Goal: Information Seeking & Learning: Learn about a topic

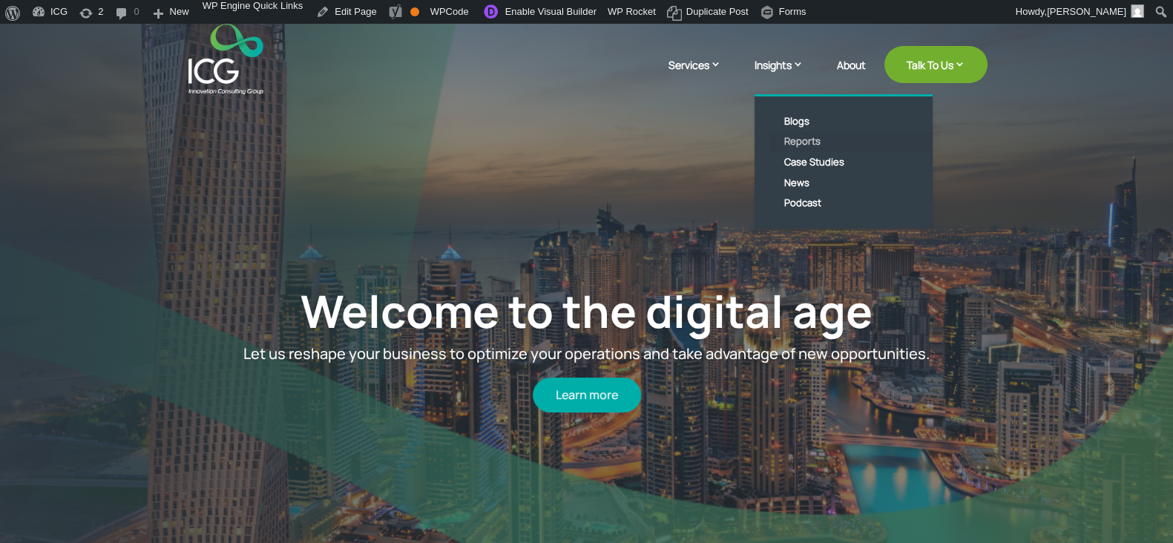
click at [809, 146] on link "Reports" at bounding box center [854, 141] width 171 height 21
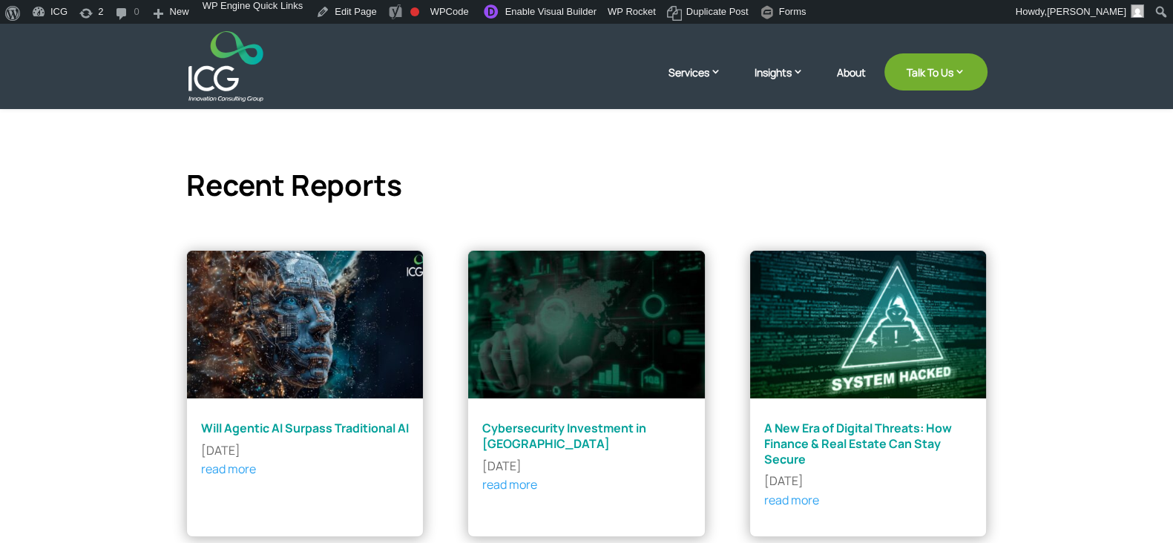
scroll to position [370, 0]
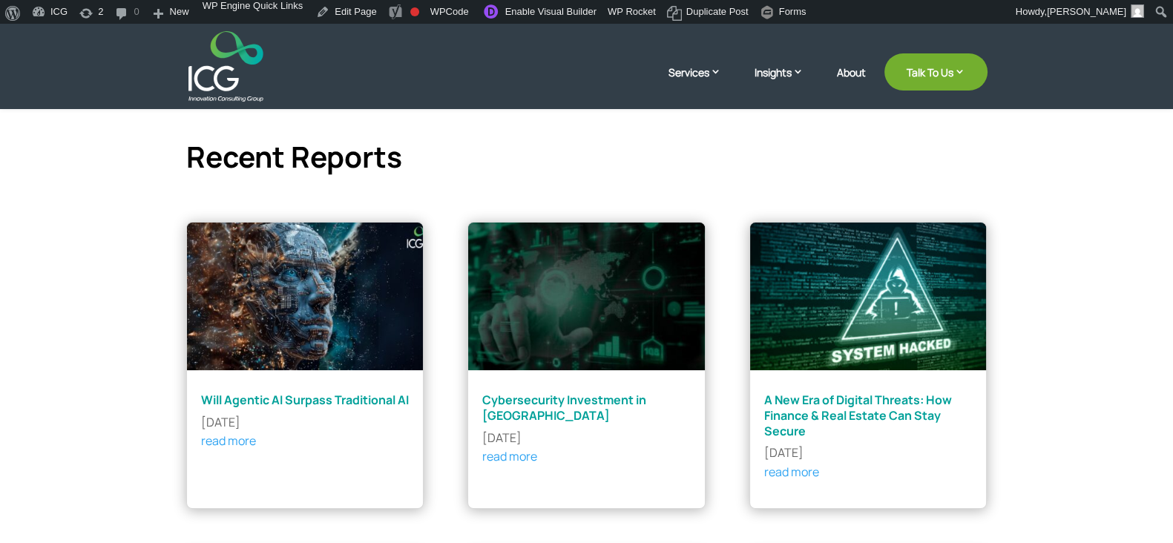
click at [600, 317] on img at bounding box center [585, 296] width 237 height 148
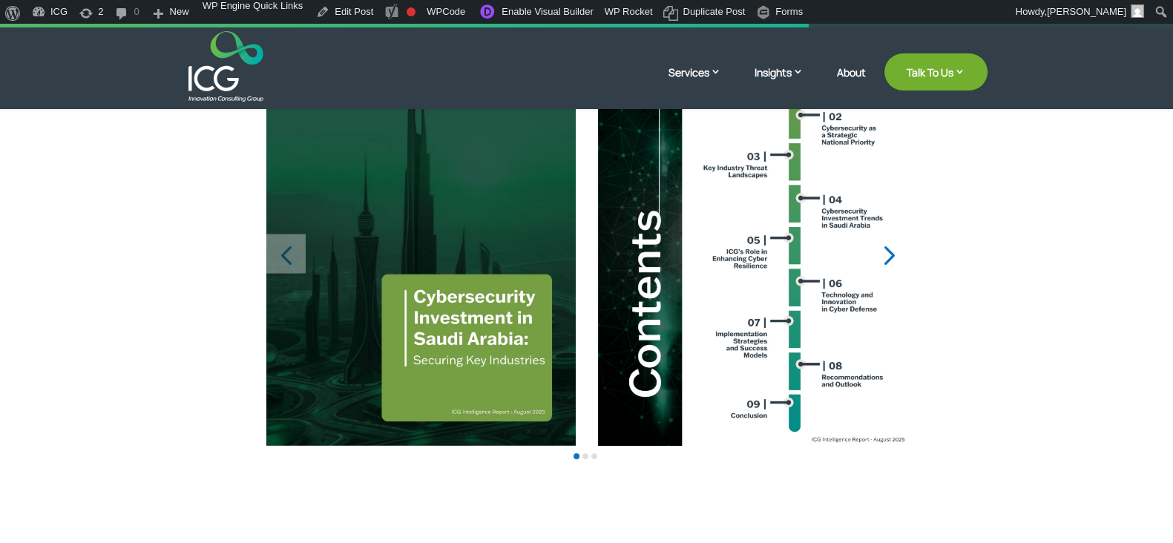
click at [894, 260] on div "Next slide" at bounding box center [887, 253] width 39 height 39
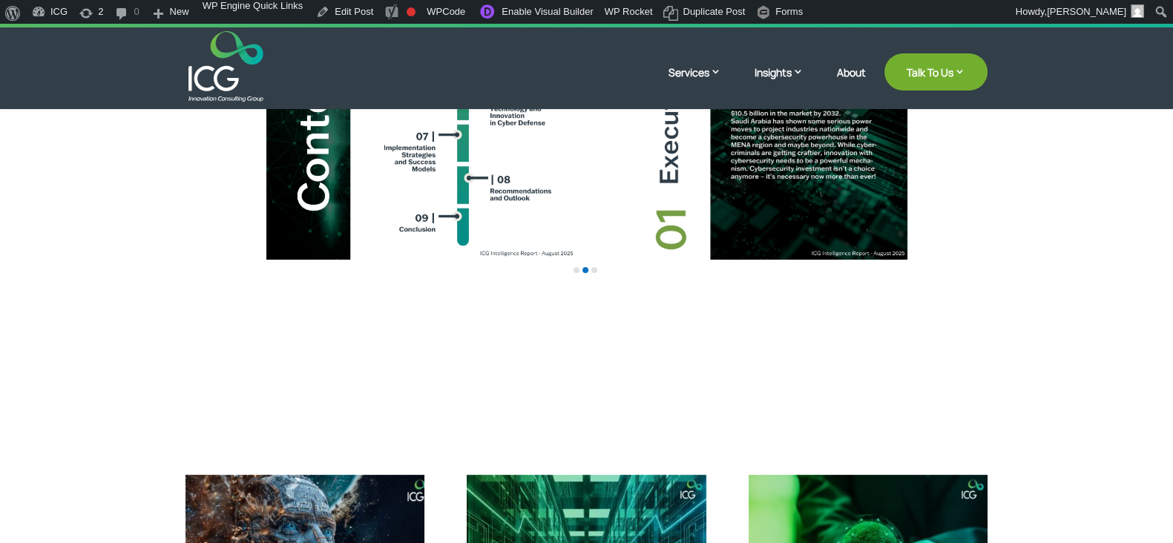
scroll to position [626, 0]
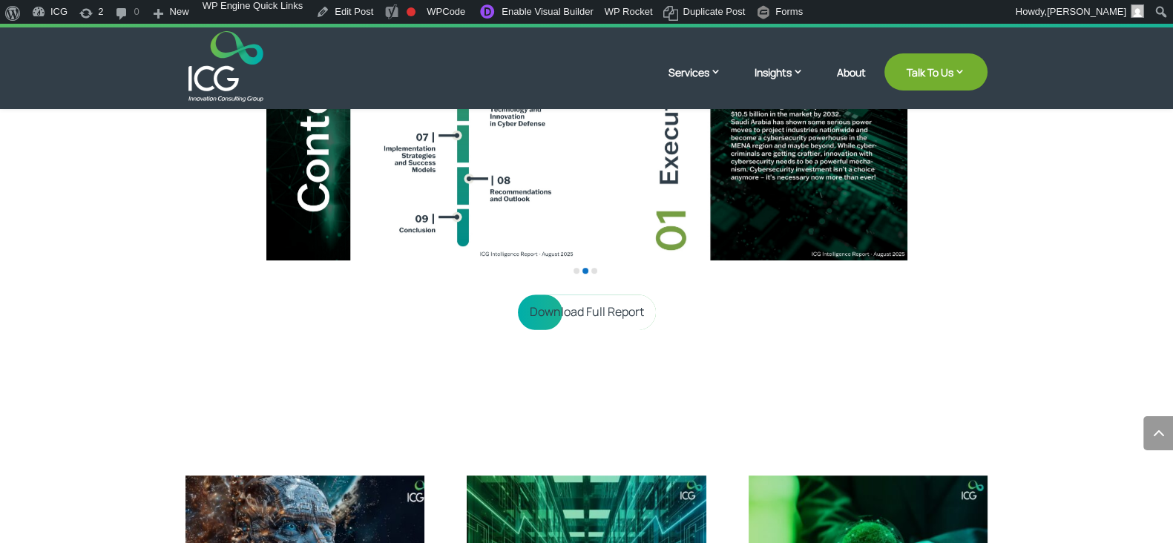
click at [597, 326] on link "Download Full Report" at bounding box center [587, 311] width 138 height 35
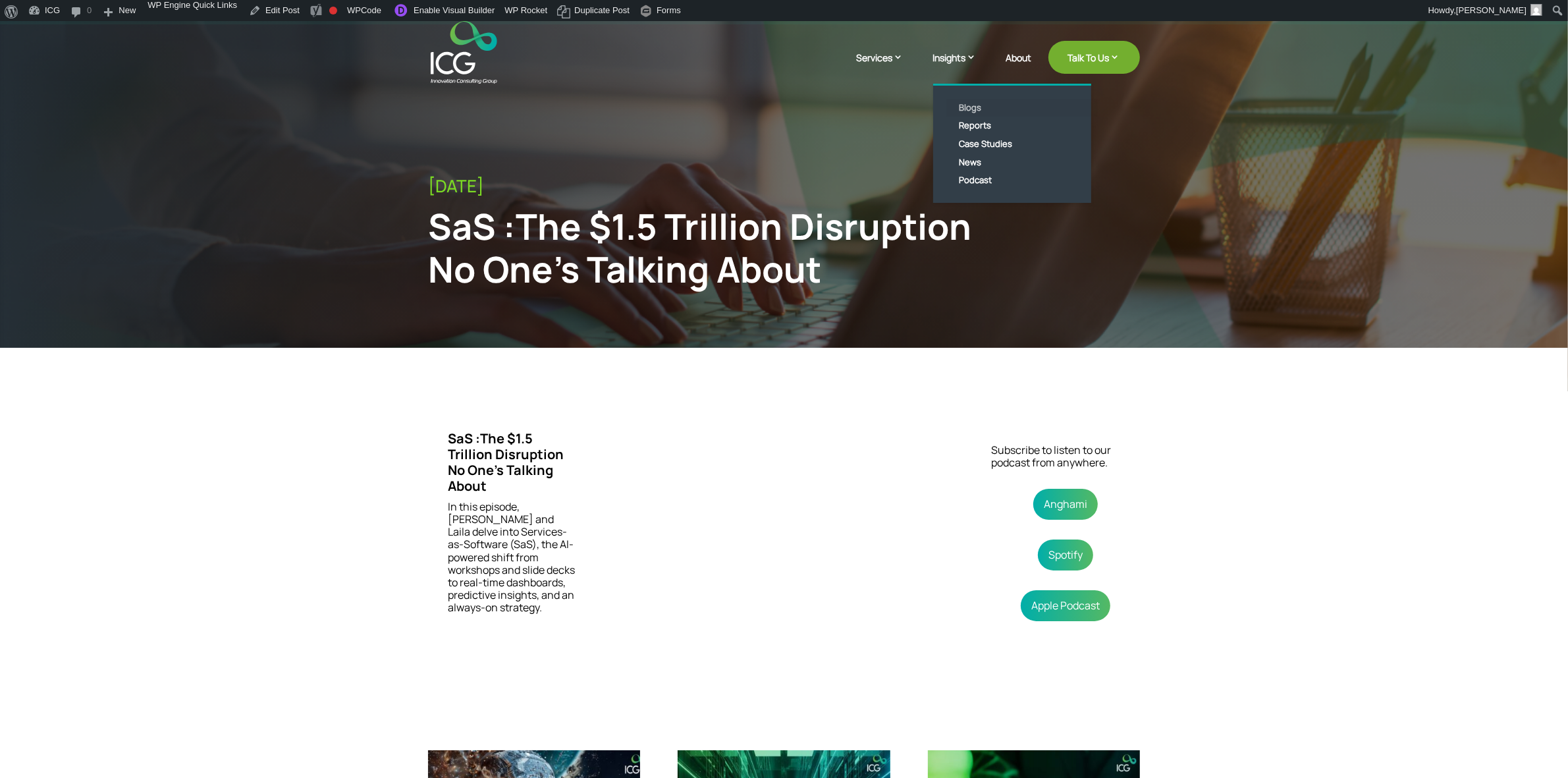
click at [970, 99] on link "Blogs" at bounding box center [1022, 107] width 152 height 19
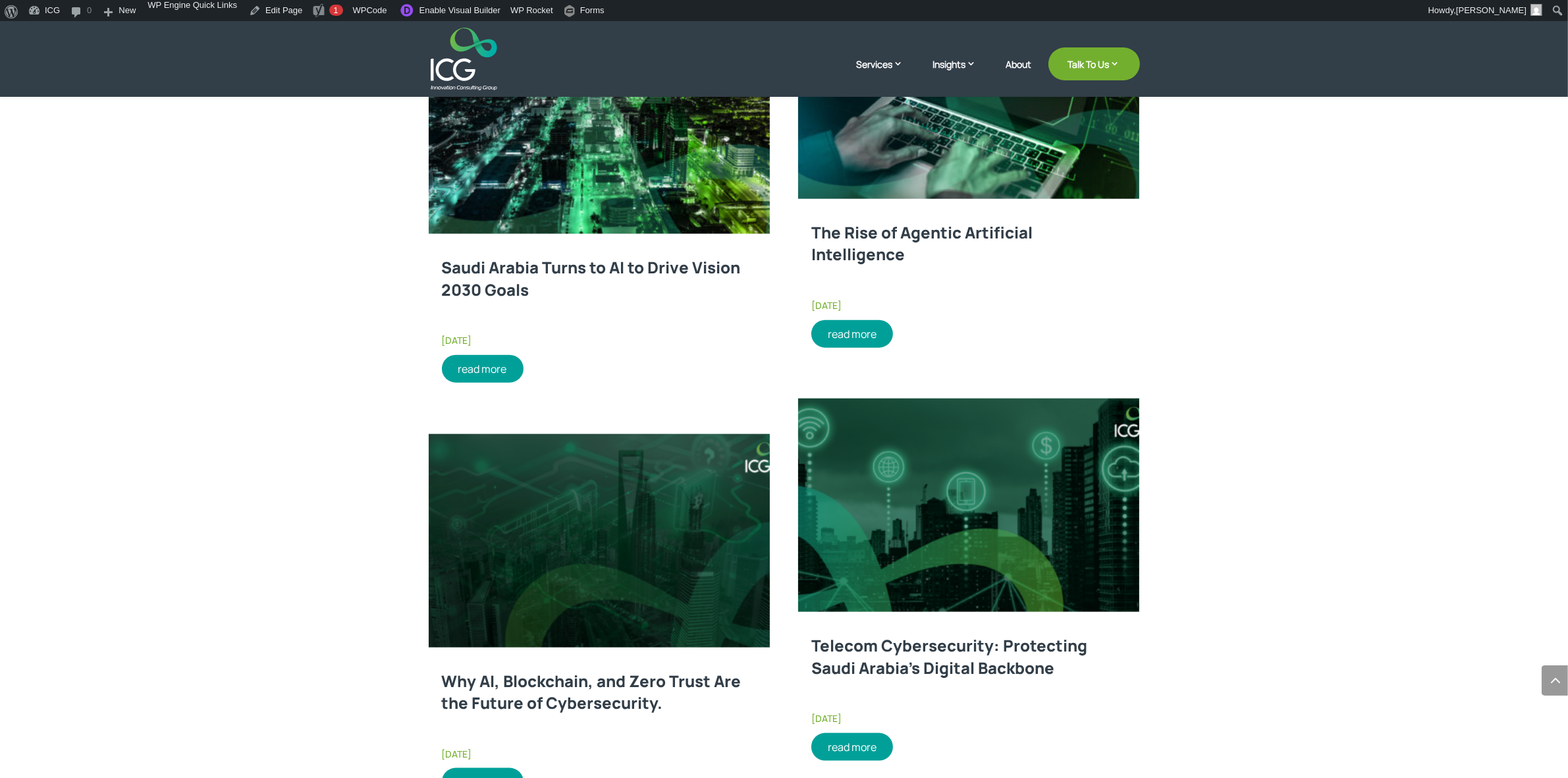
scroll to position [1710, 0]
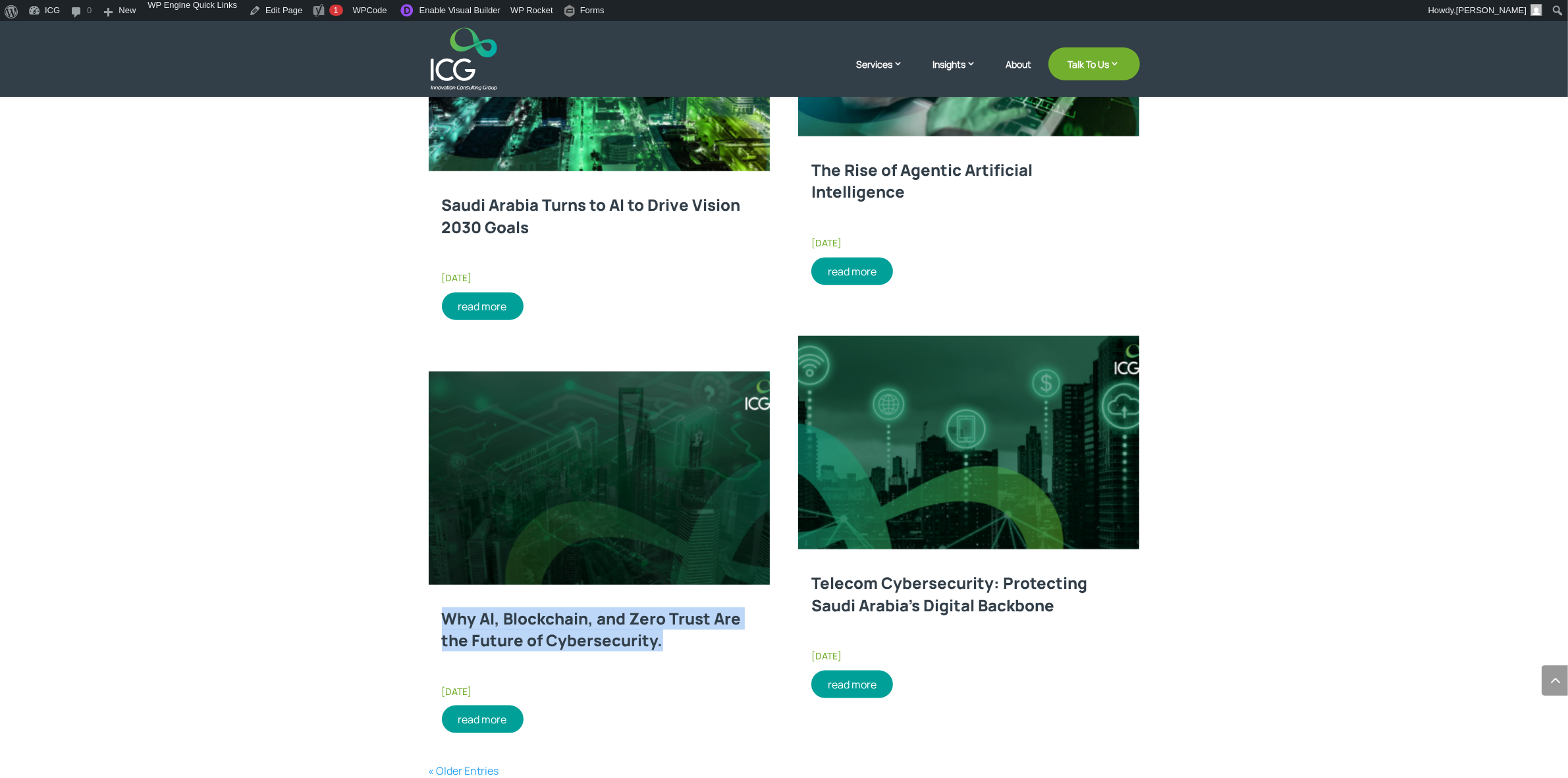
drag, startPoint x: 683, startPoint y: 641, endPoint x: 430, endPoint y: 604, distance: 255.7
click at [430, 605] on h2 "Why AI, Blockchain, and Zero Trust Are the Future of Cybersecurity." at bounding box center [599, 644] width 341 height 79
copy link "Why AI, Blockchain, and Zero Trust Are the Future of Cybersecurity."
drag, startPoint x: 594, startPoint y: 622, endPoint x: 593, endPoint y: 614, distance: 8.1
click at [594, 622] on link "Why AI, Blockchain, and Zero Trust Are the Future of Cybersecurity." at bounding box center [592, 630] width 300 height 44
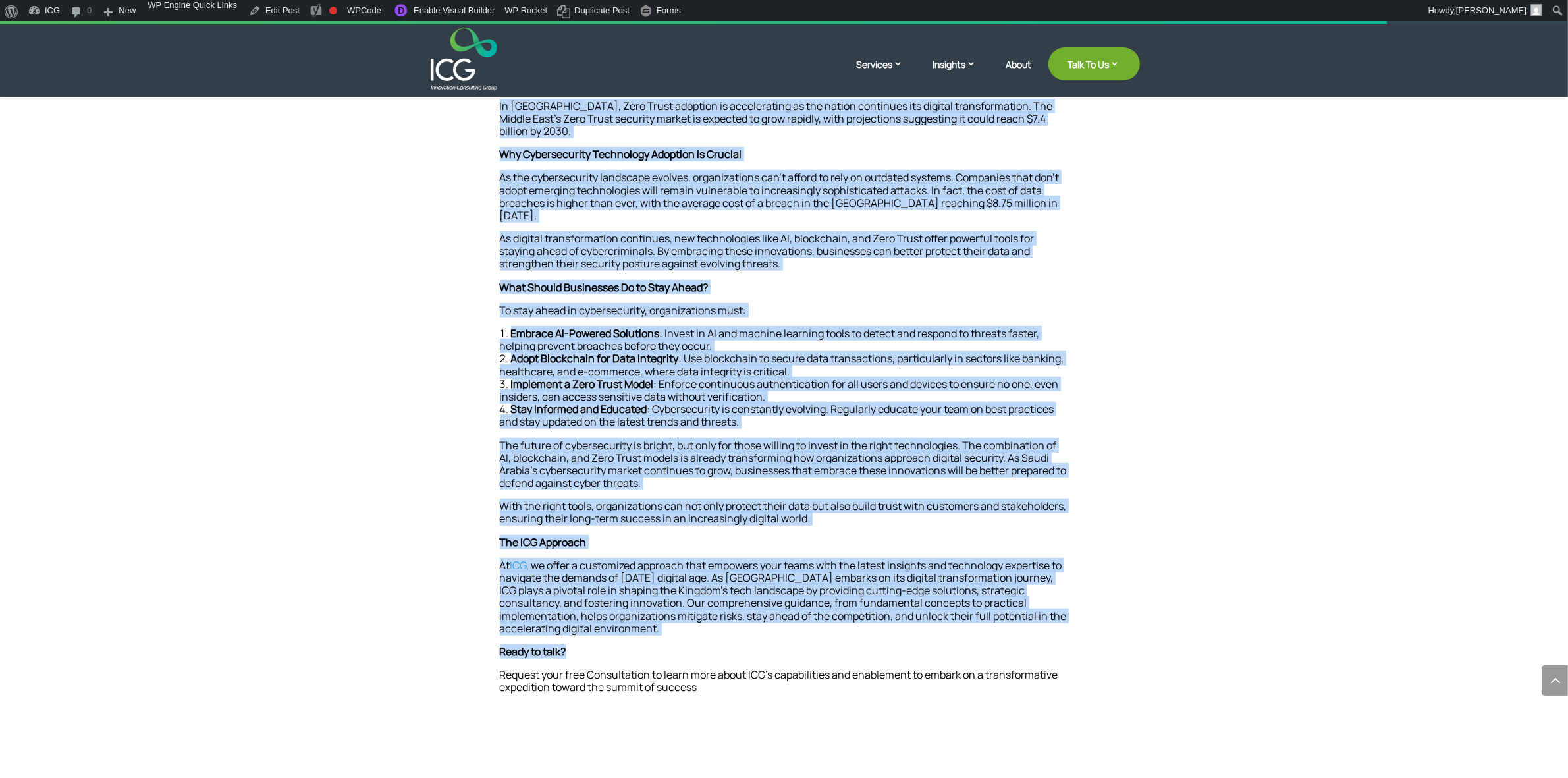
scroll to position [1216, 0]
drag, startPoint x: 498, startPoint y: 415, endPoint x: 923, endPoint y: 673, distance: 497.2
copy div "Imagine this: your company just faced a major cyberattack. Sensitive data is co…"
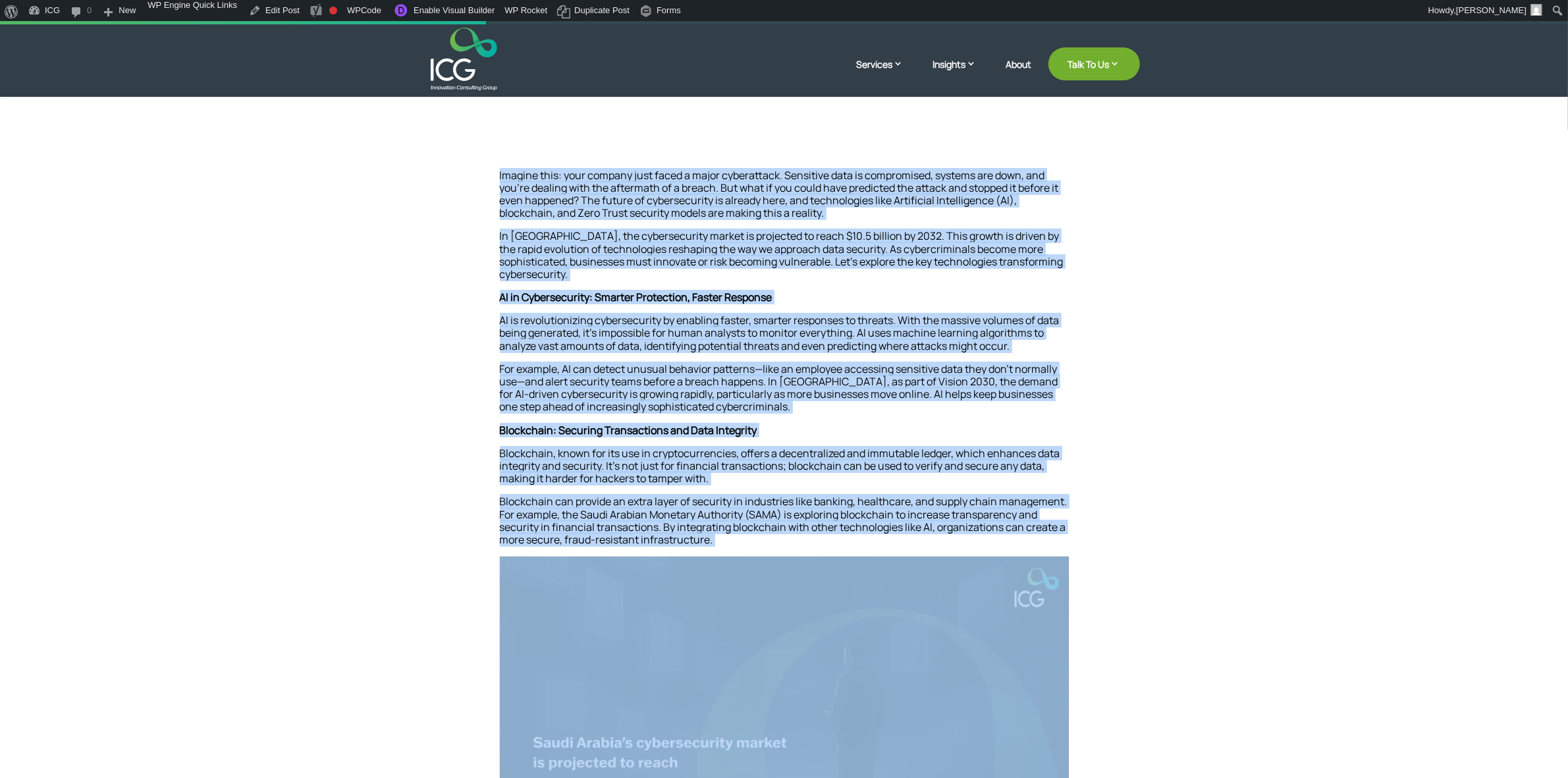
scroll to position [494, 0]
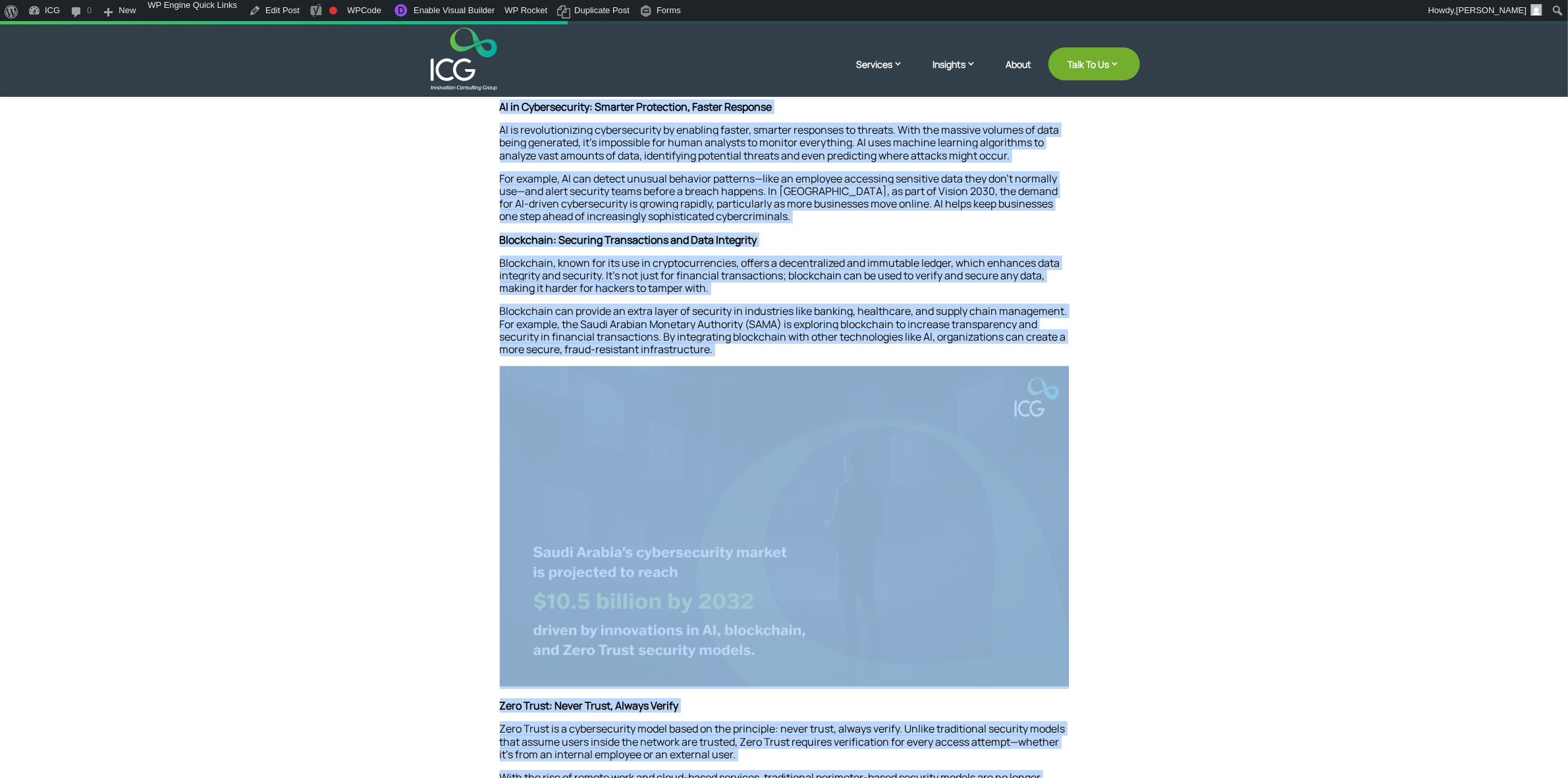
click at [1035, 532] on img at bounding box center [784, 526] width 569 height 321
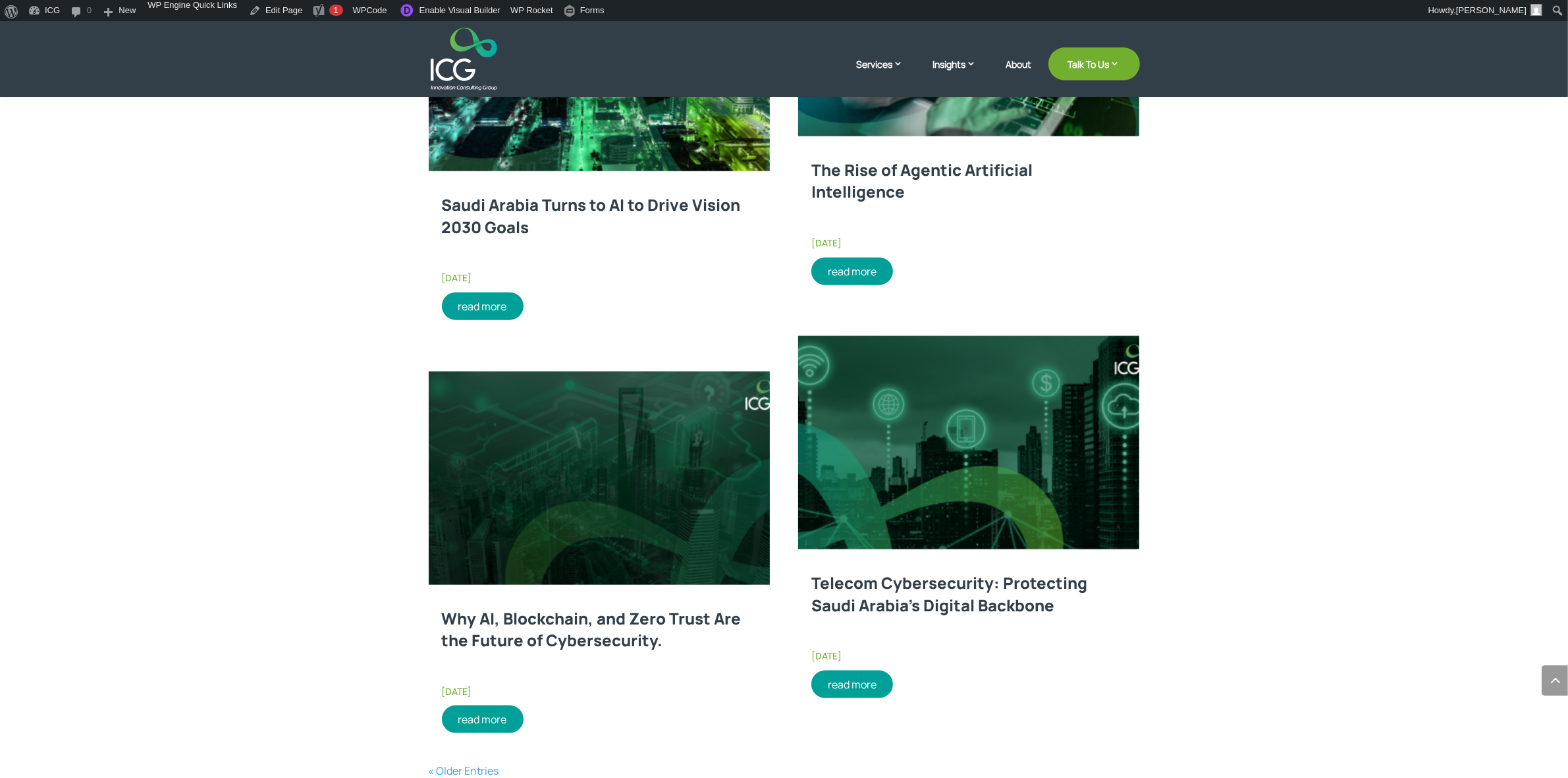
scroll to position [1772, 0]
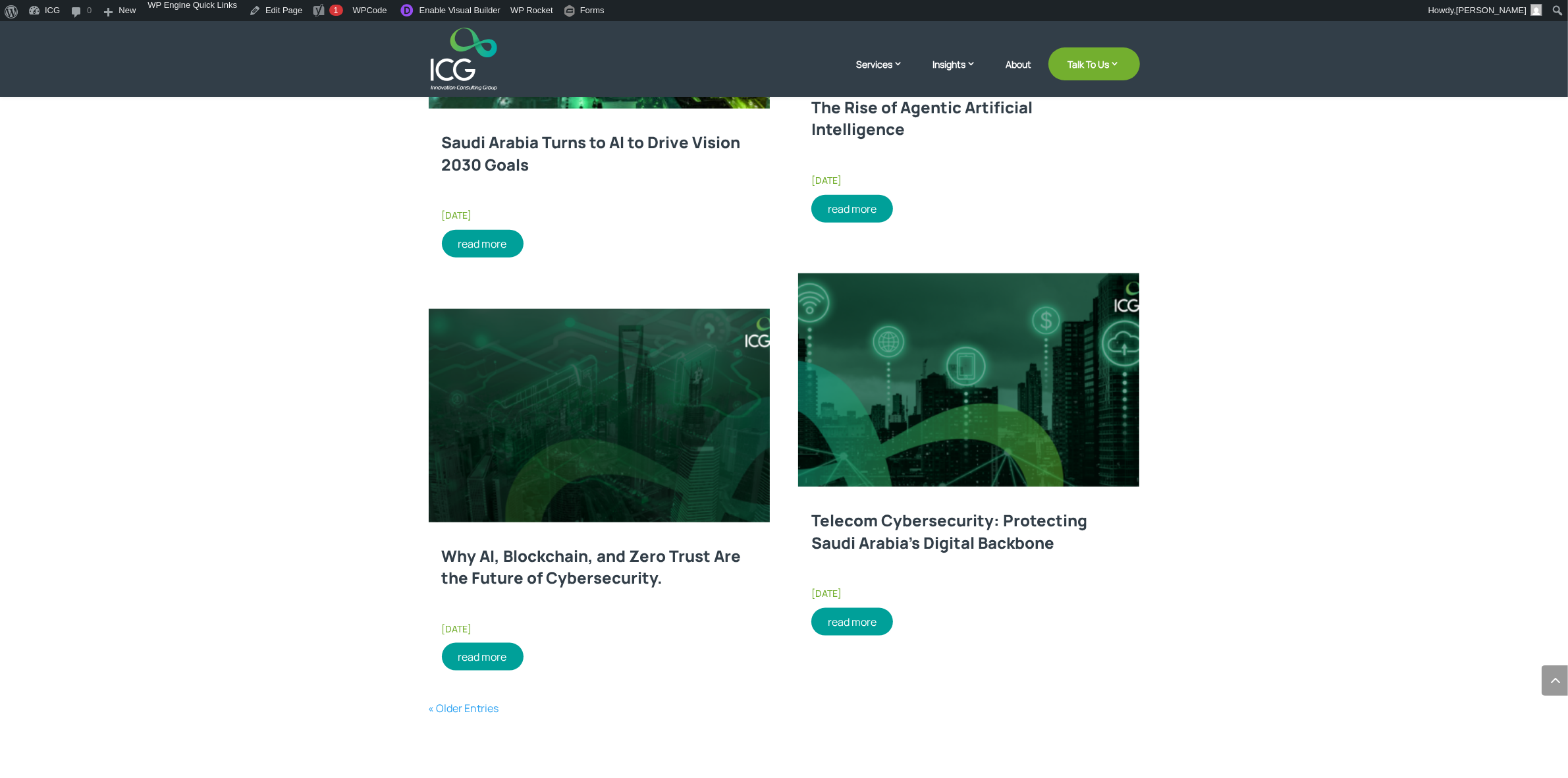
drag, startPoint x: 690, startPoint y: 447, endPoint x: 666, endPoint y: 686, distance: 240.2
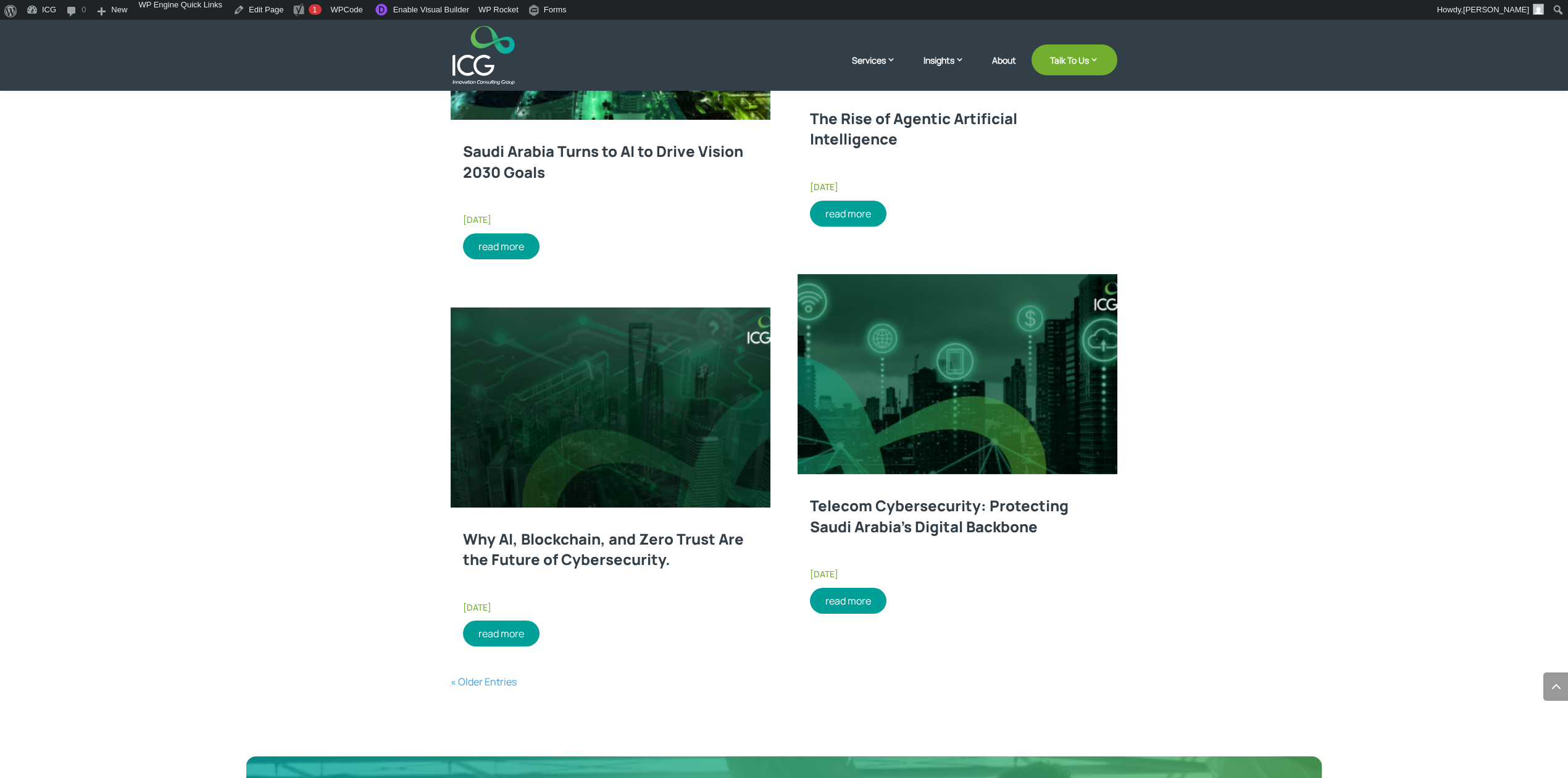
scroll to position [1728, 0]
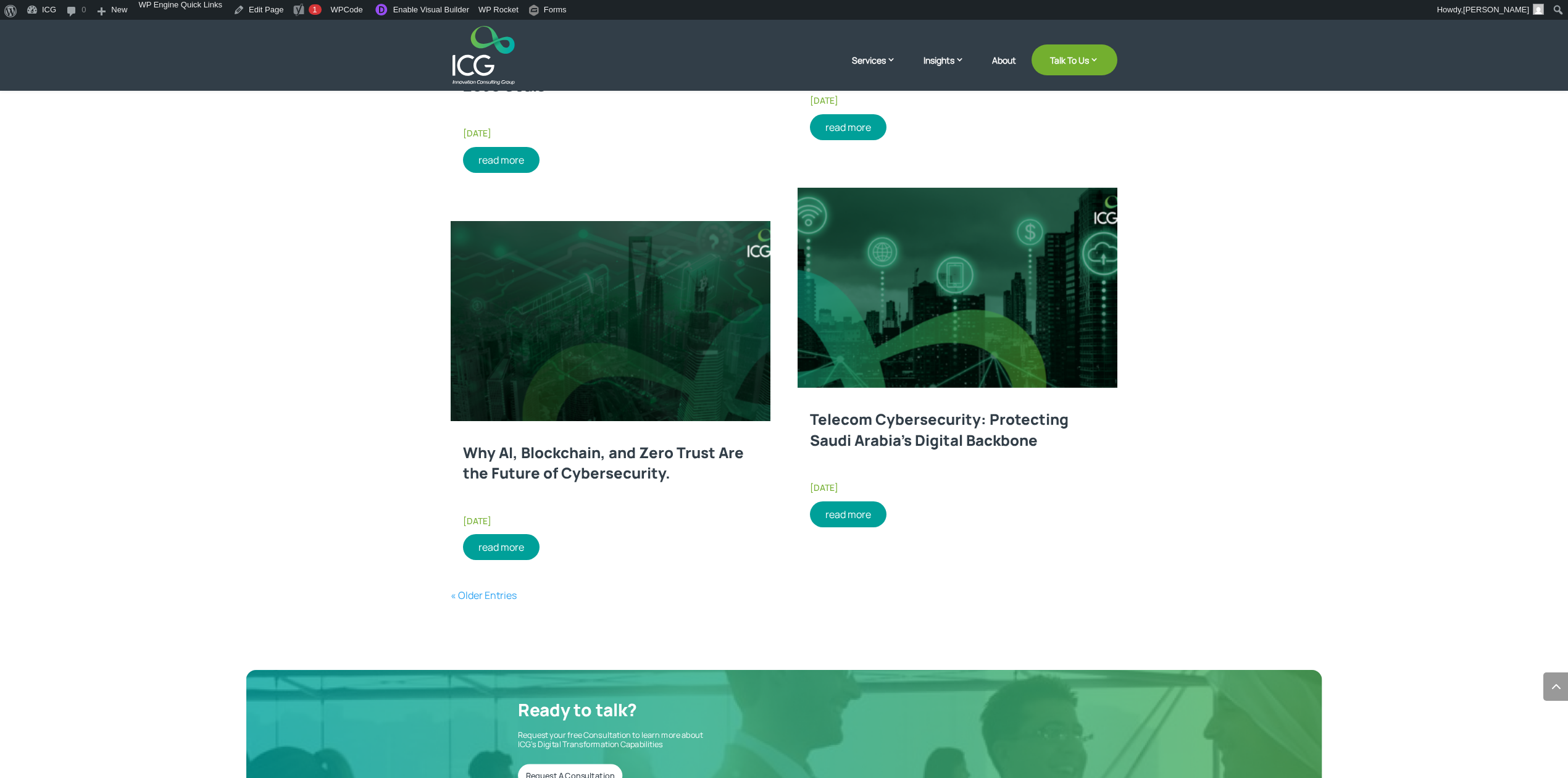
click at [505, 590] on link "« Older Entries" at bounding box center [484, 595] width 66 height 13
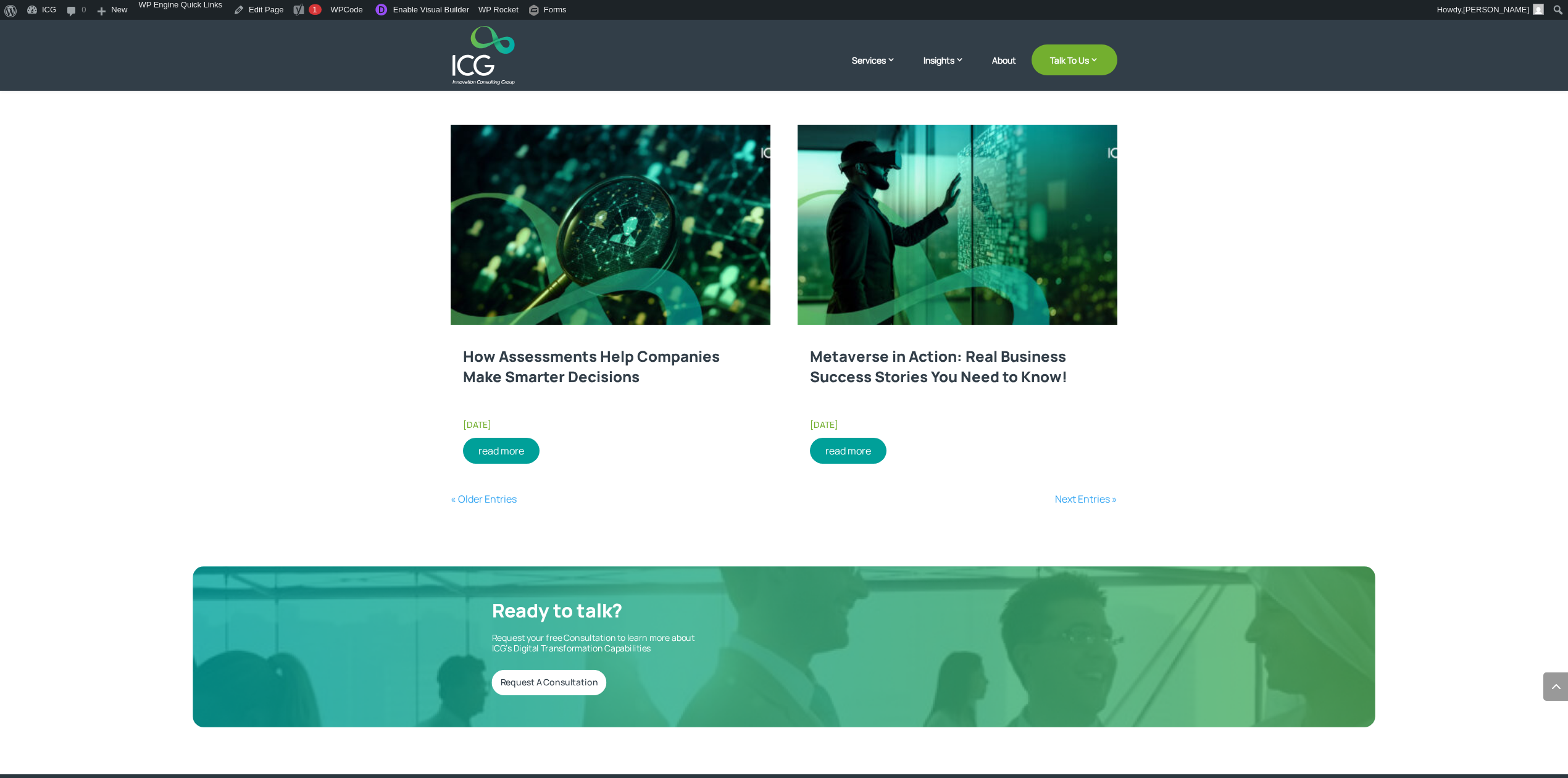
scroll to position [1830, 0]
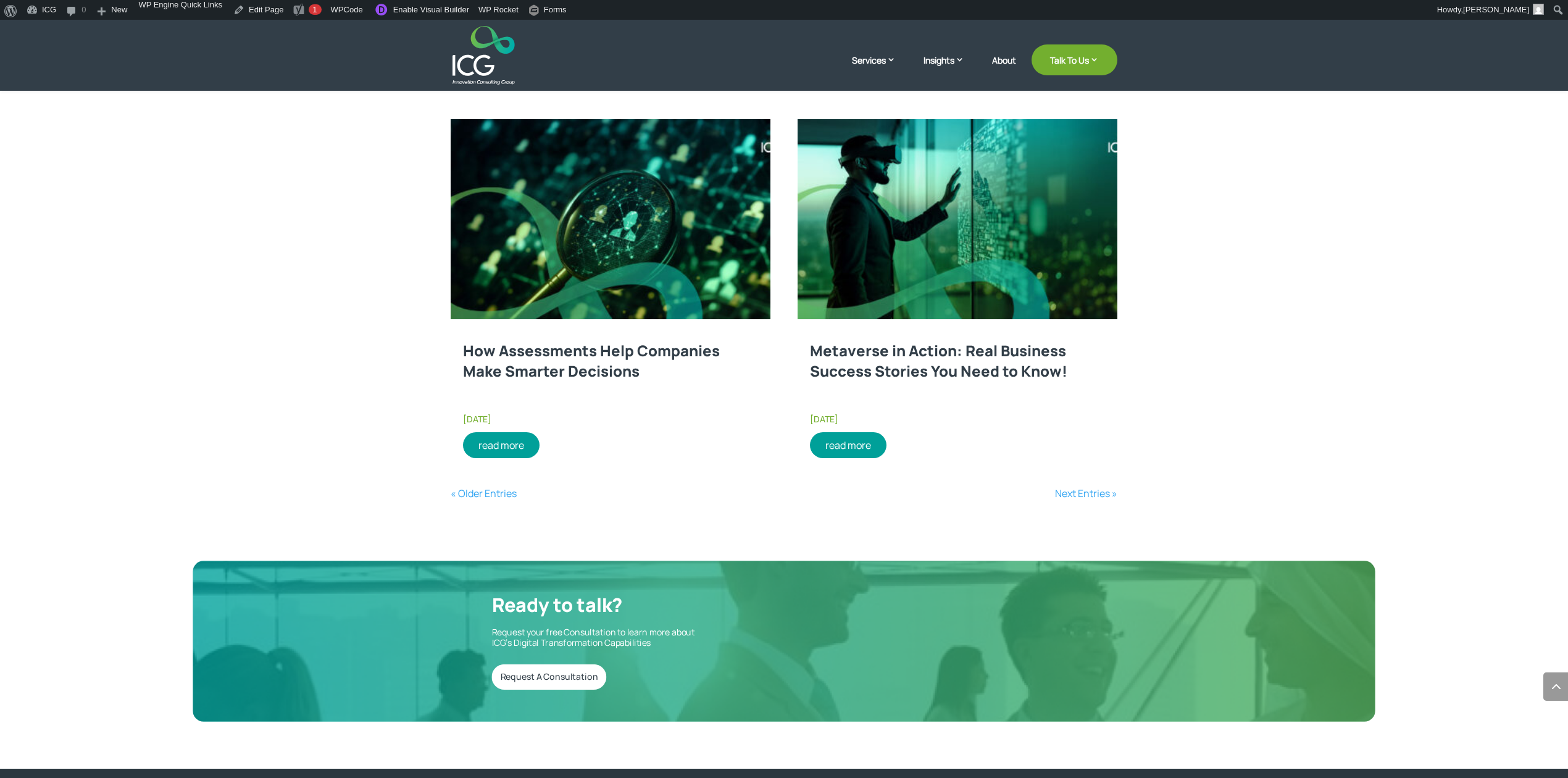
click at [485, 488] on link "« Older Entries" at bounding box center [484, 493] width 66 height 13
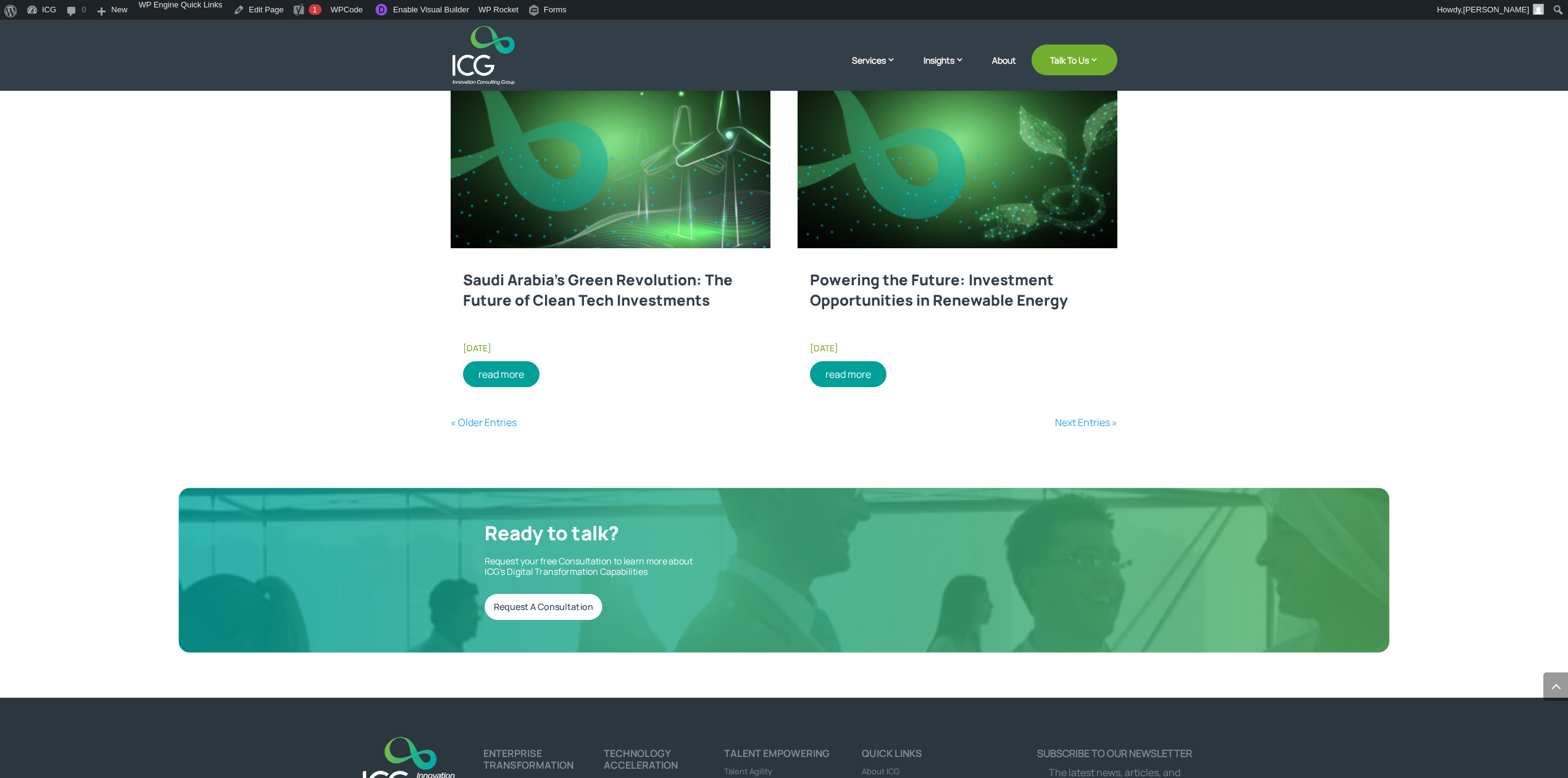
scroll to position [1995, 0]
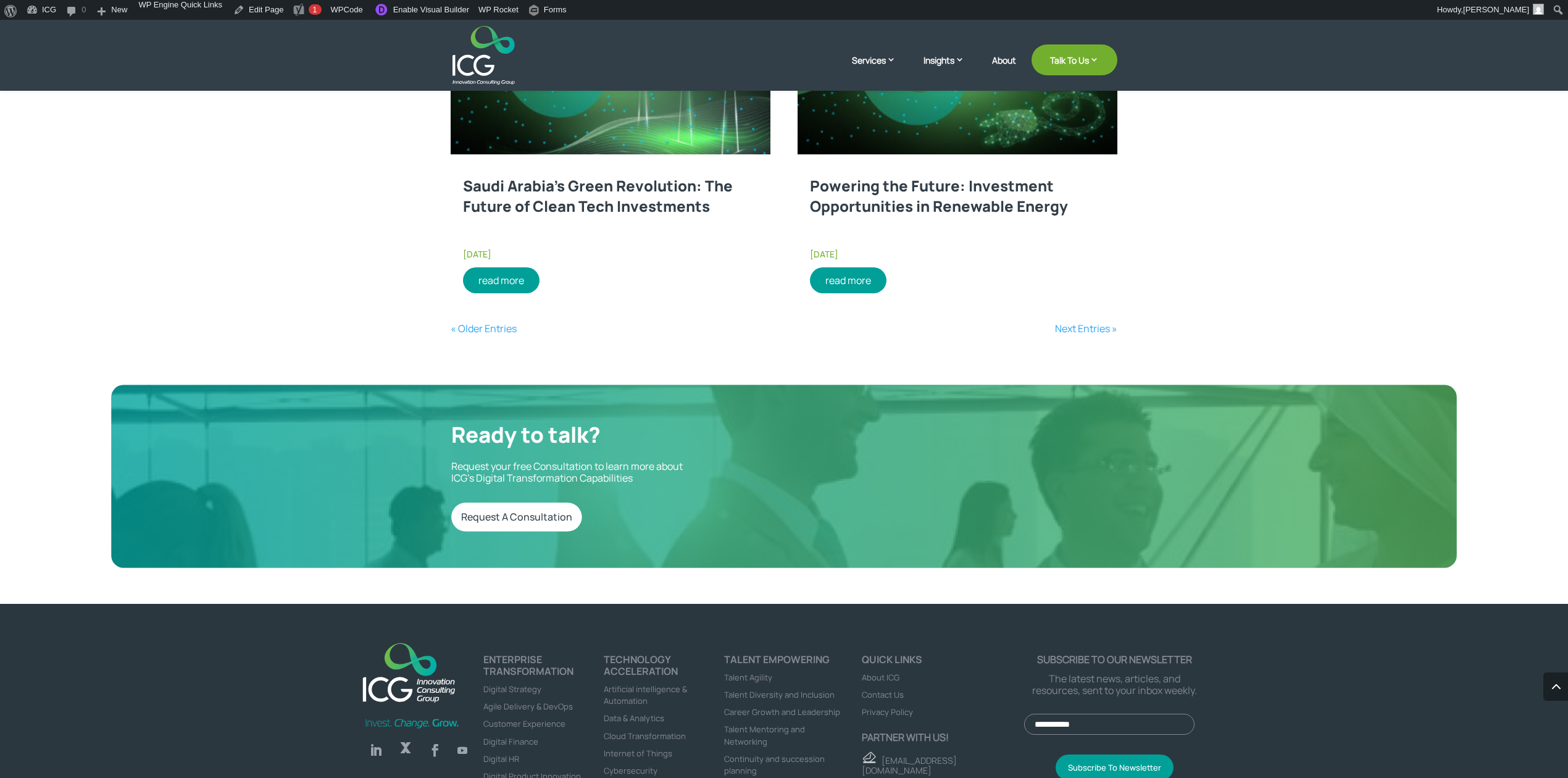
click at [1097, 332] on link "Next Entries »" at bounding box center [1086, 328] width 62 height 13
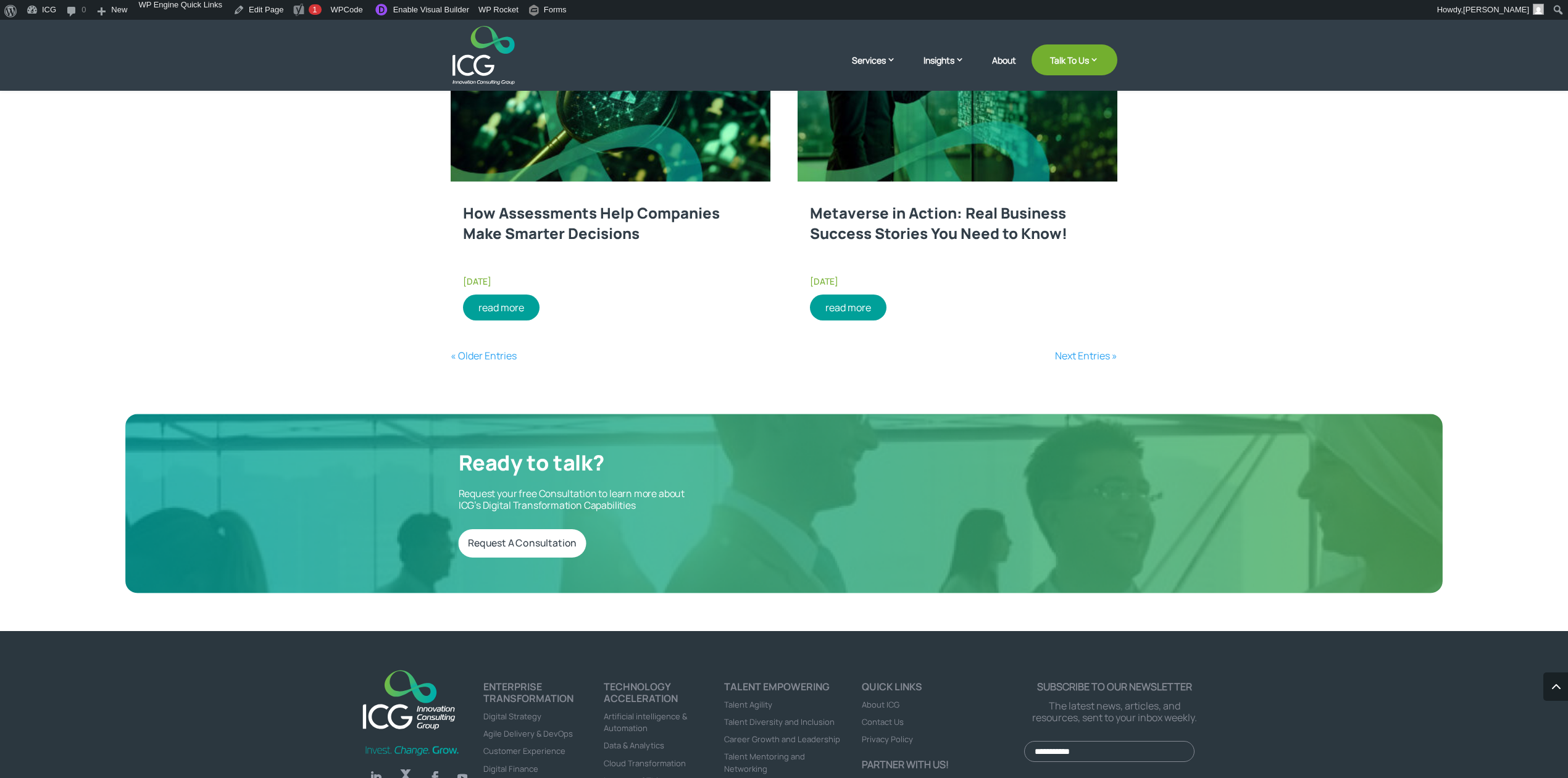
scroll to position [1963, 0]
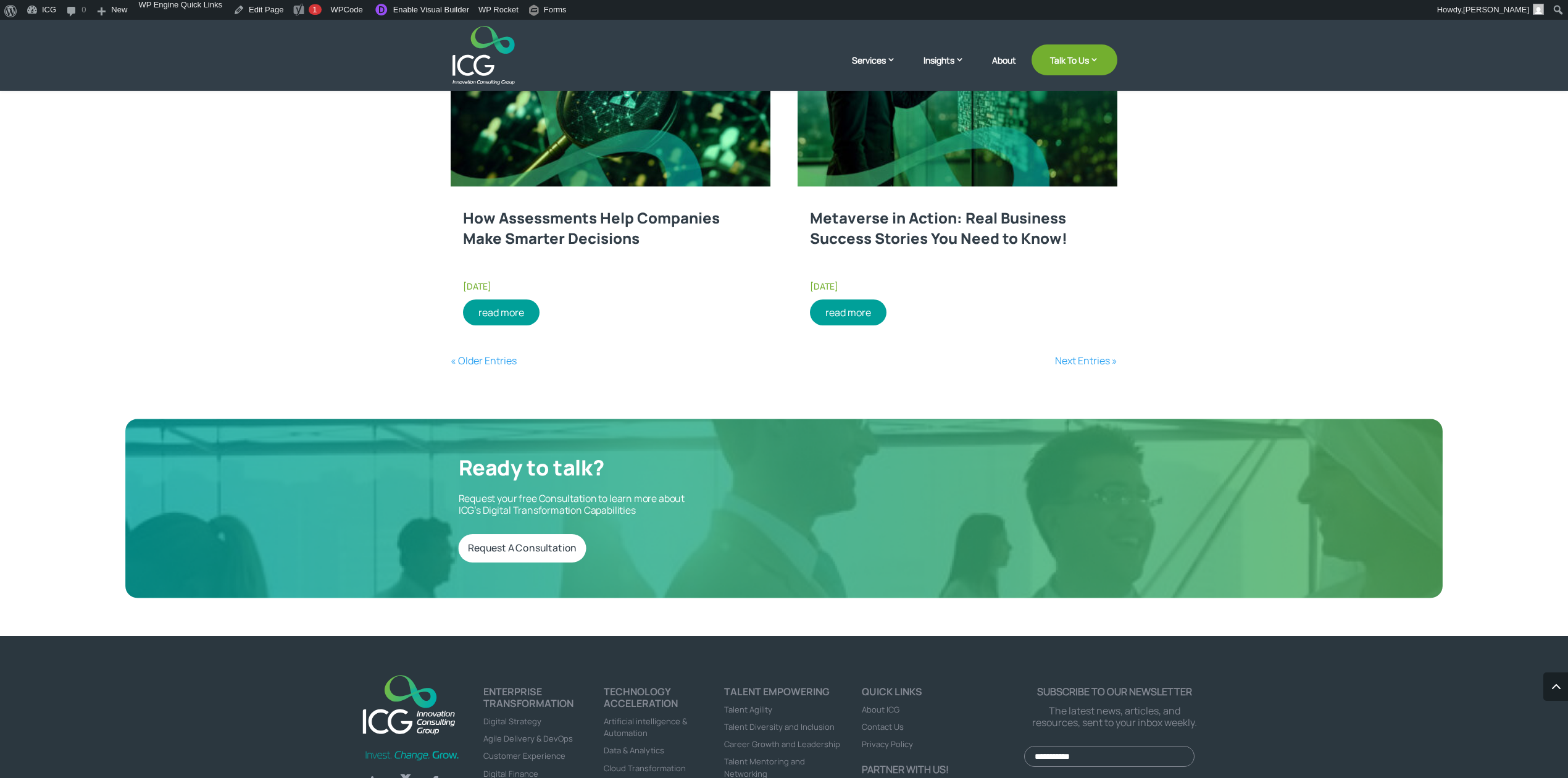
click at [1084, 361] on link "Next Entries »" at bounding box center [1086, 360] width 62 height 13
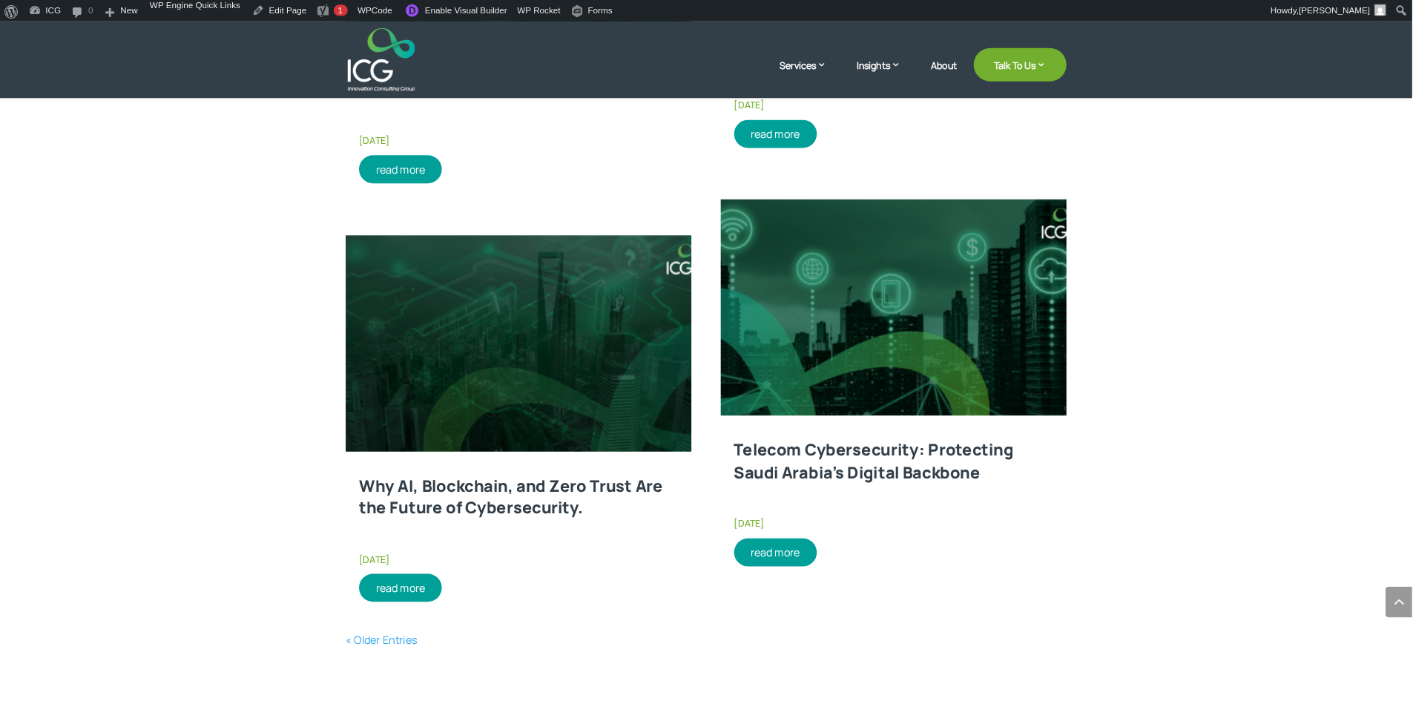
scroll to position [2081, 0]
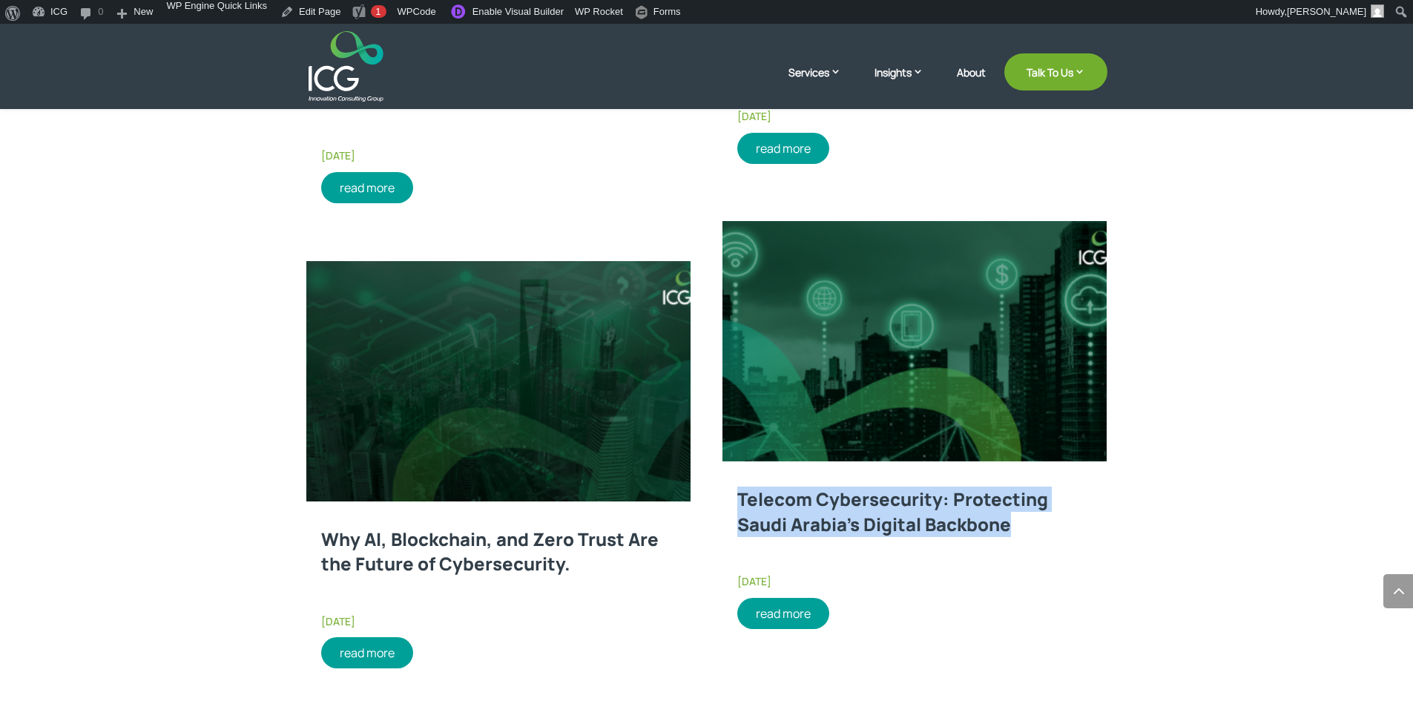
drag, startPoint x: 1027, startPoint y: 529, endPoint x: 733, endPoint y: 505, distance: 294.7
click at [733, 505] on h2 "Telecom Cybersecurity: Protecting Saudi Arabia’s Digital Backbone" at bounding box center [914, 528] width 384 height 89
copy link "Telecom Cybersecurity: Protecting Saudi Arabia’s Digital Backbone"
click at [855, 364] on link at bounding box center [914, 341] width 384 height 240
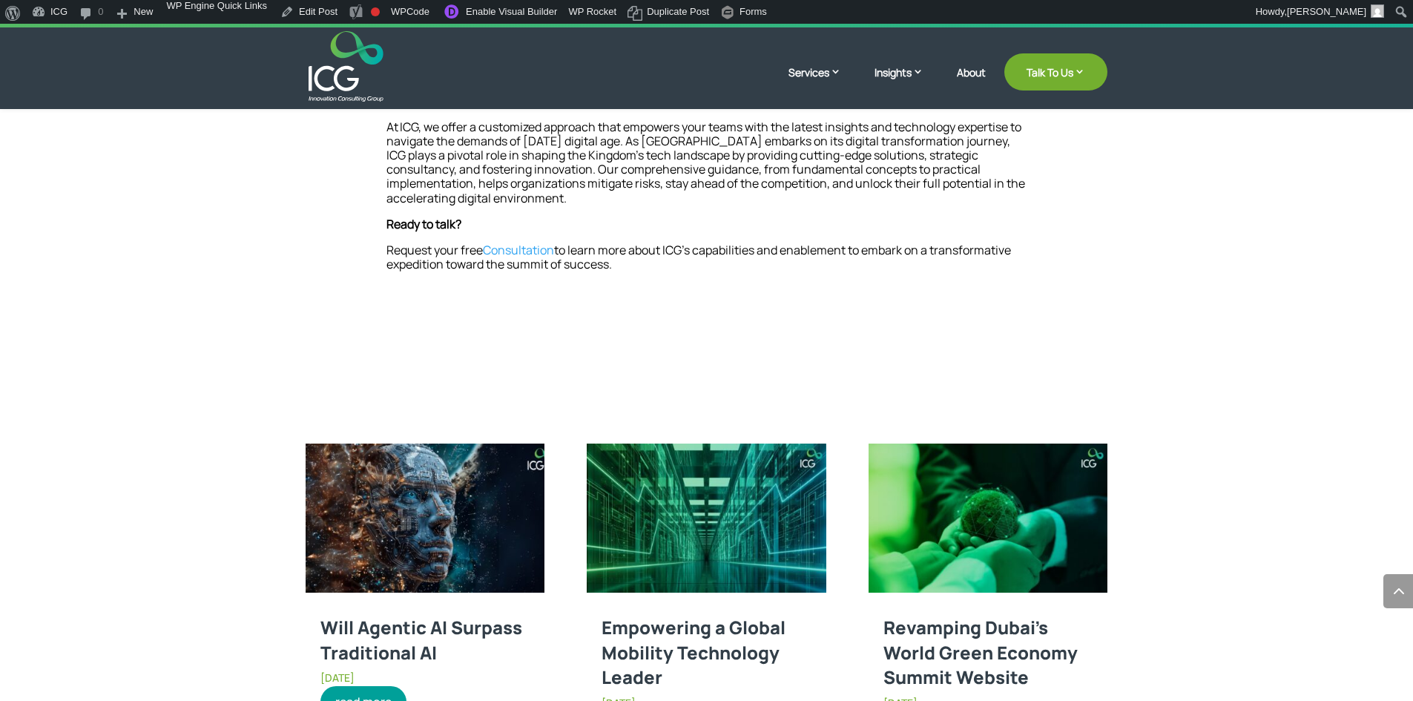
scroll to position [1780, 0]
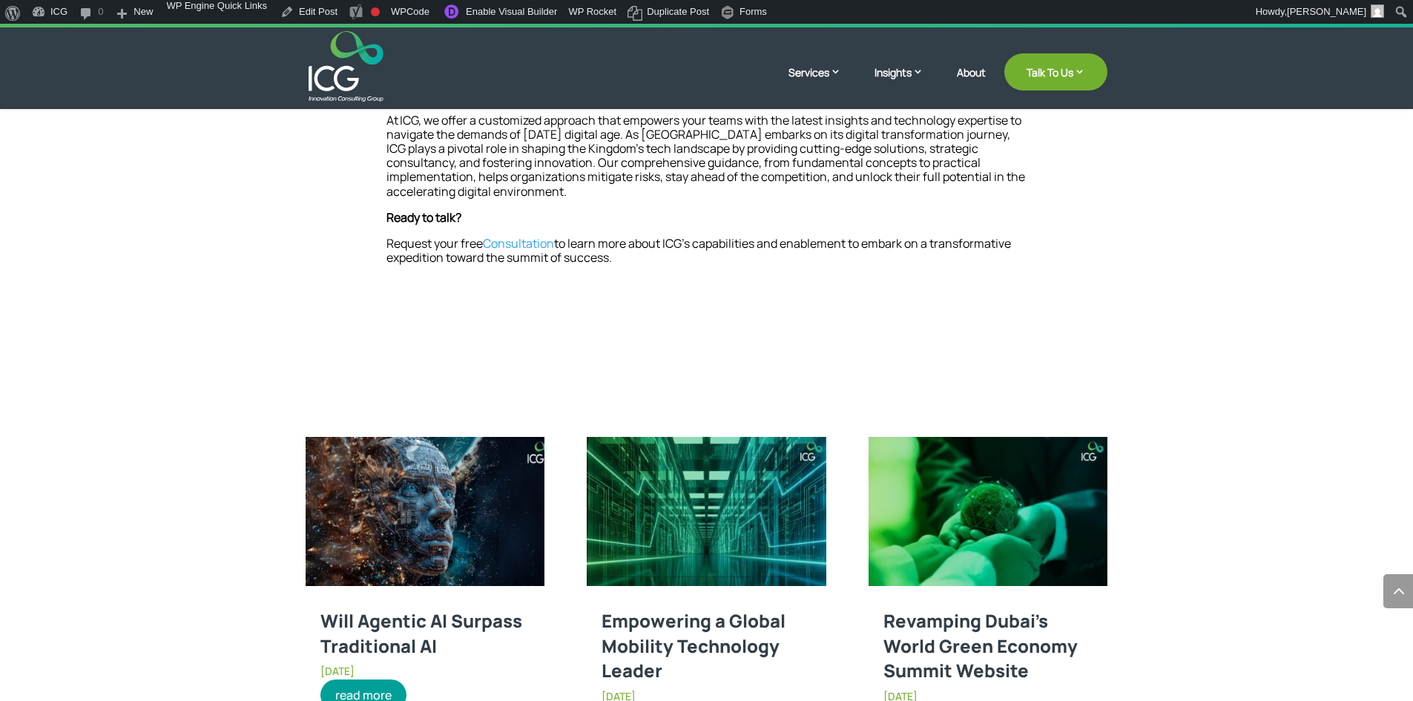
drag, startPoint x: 366, startPoint y: 378, endPoint x: 653, endPoint y: 242, distance: 317.2
copy div "Lo Ipsum Dolors ametcons adipisc elit 7S doeiusm, TeM incididuntu, lab etdol ma…"
